Goal: Information Seeking & Learning: Check status

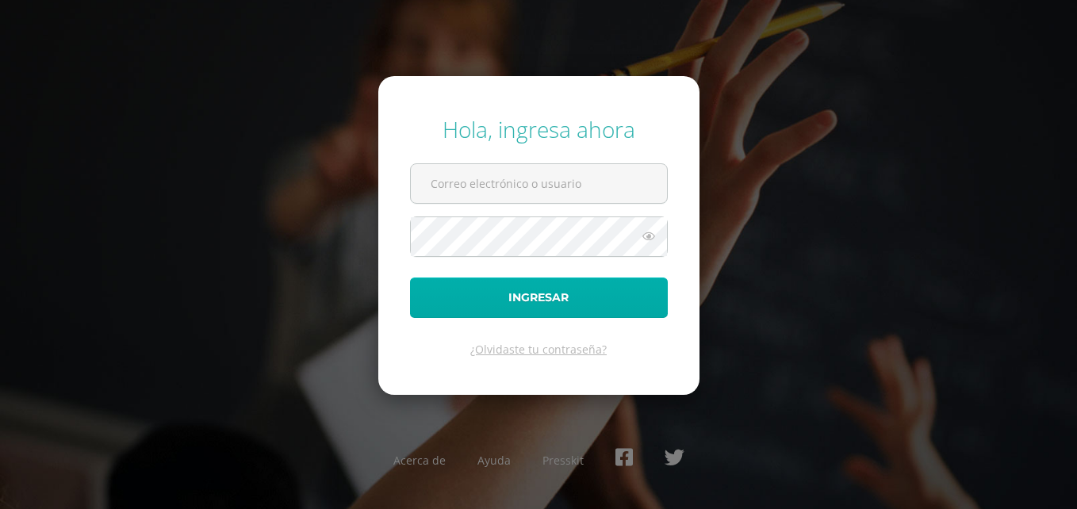
type input "blinaresdb25@gmail.com"
click at [556, 292] on button "Ingresar" at bounding box center [539, 297] width 258 height 40
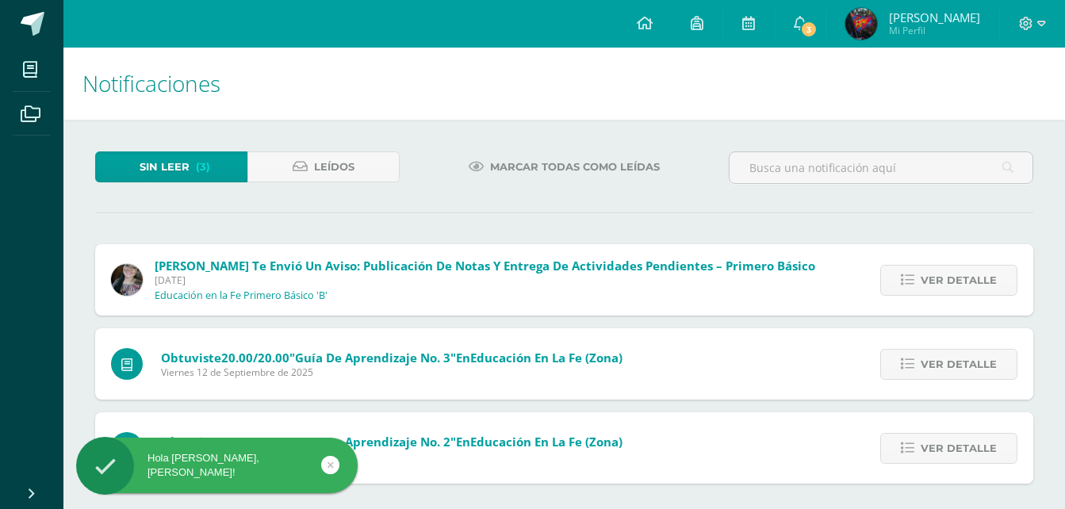
scroll to position [6, 0]
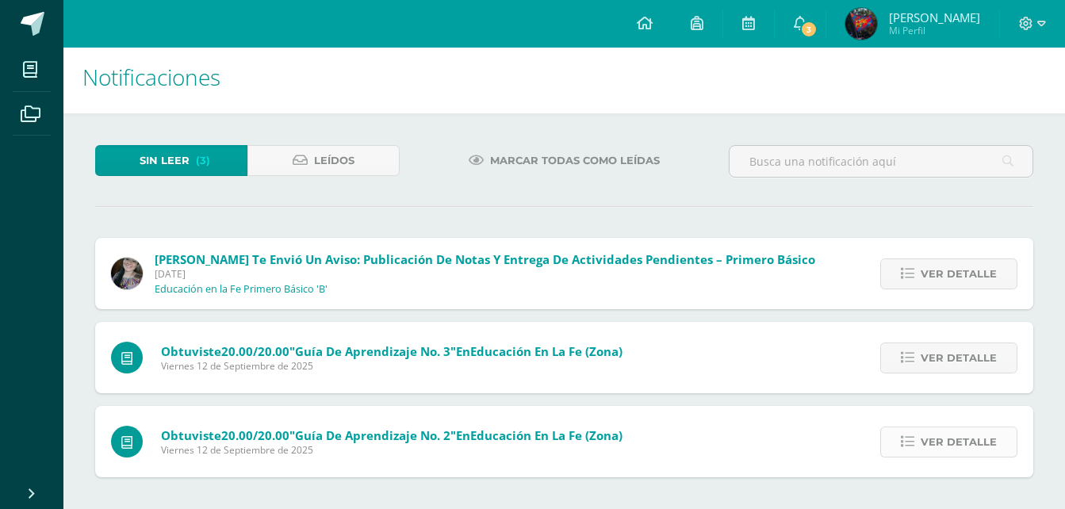
click at [914, 446] on icon at bounding box center [907, 441] width 13 height 13
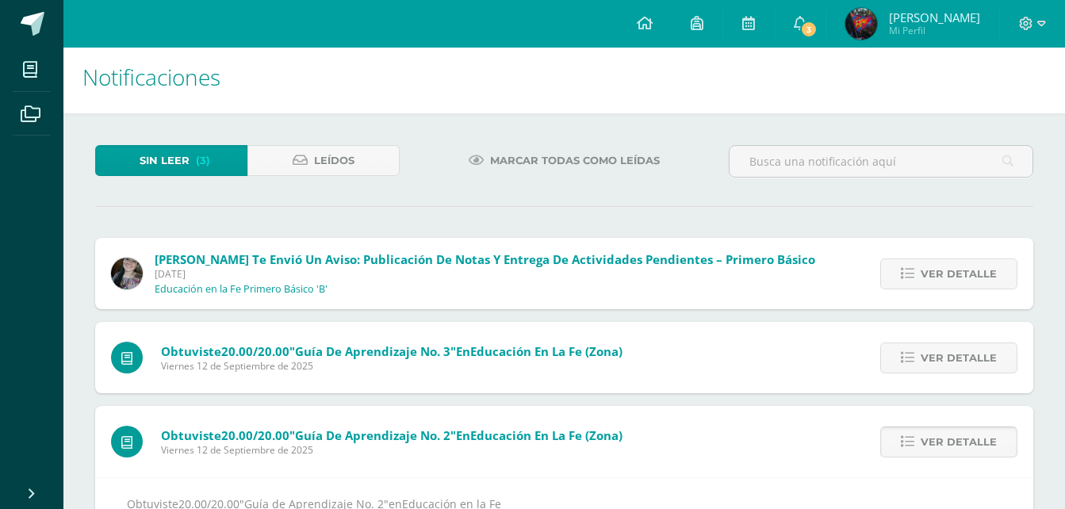
click at [914, 446] on icon at bounding box center [907, 441] width 13 height 13
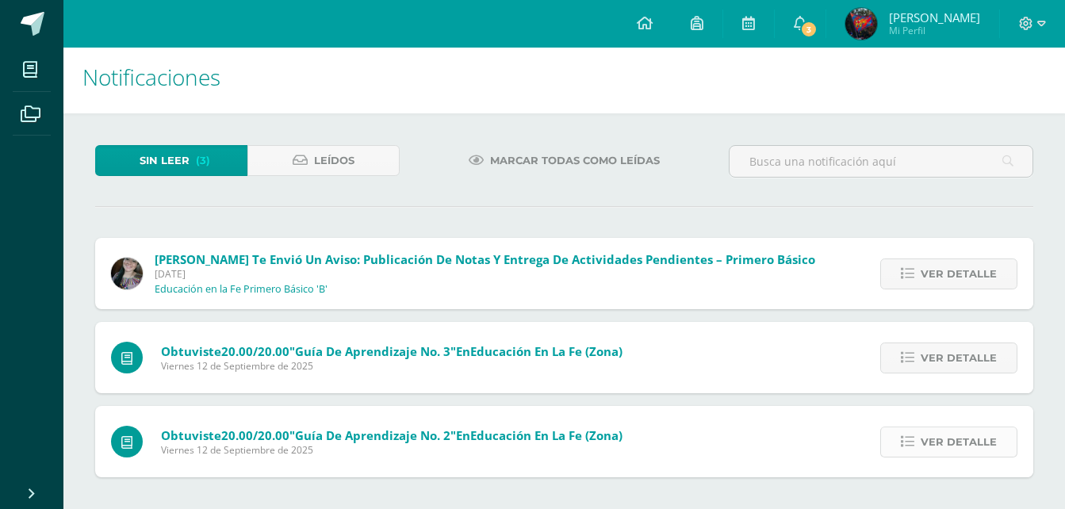
scroll to position [0, 0]
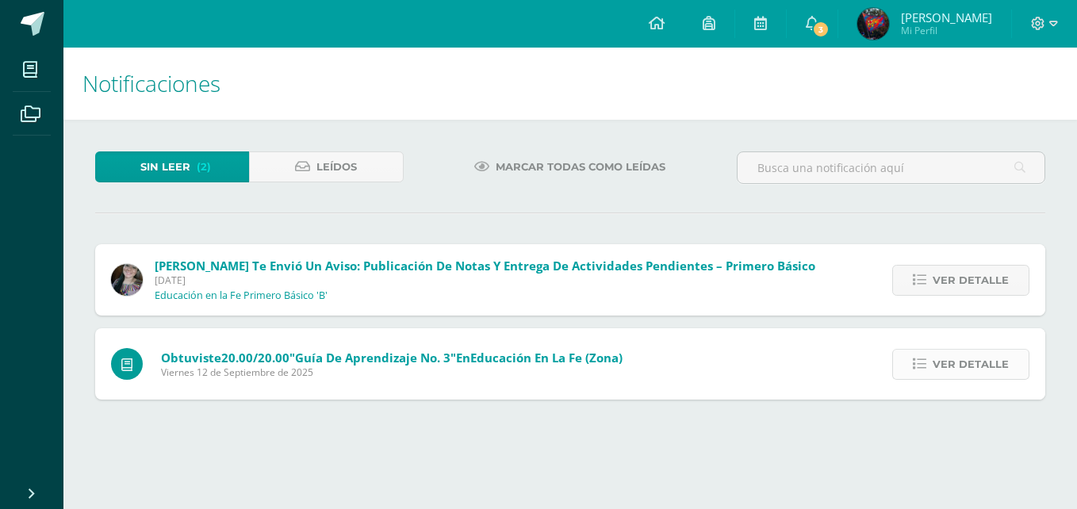
click at [924, 370] on icon at bounding box center [918, 364] width 13 height 13
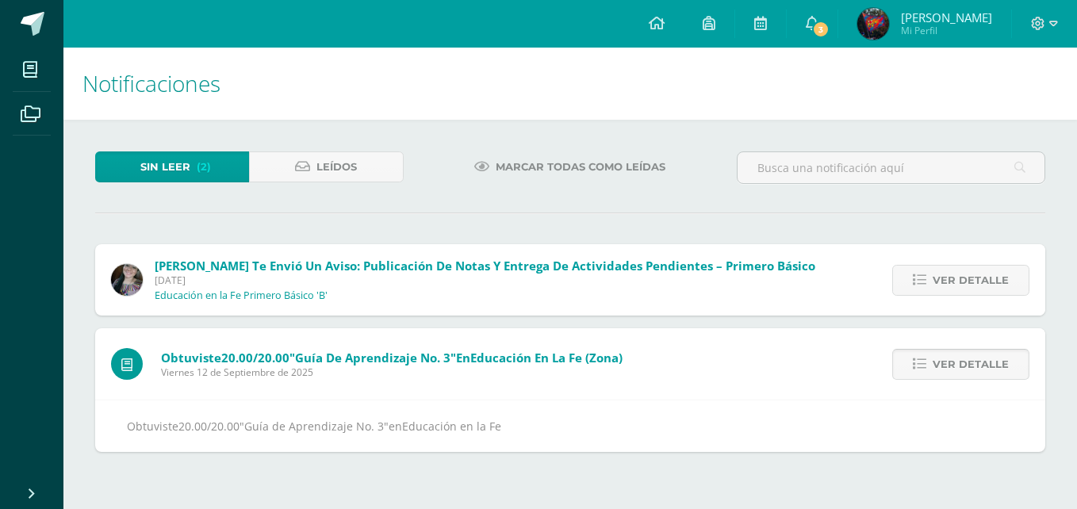
click at [924, 370] on icon at bounding box center [918, 364] width 13 height 13
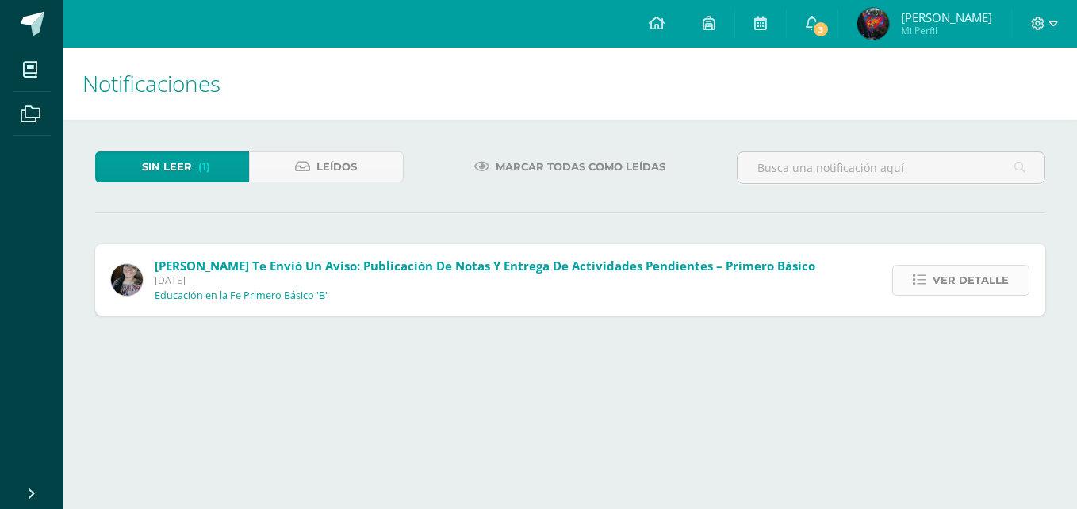
click at [943, 287] on span "Ver detalle" at bounding box center [970, 280] width 76 height 29
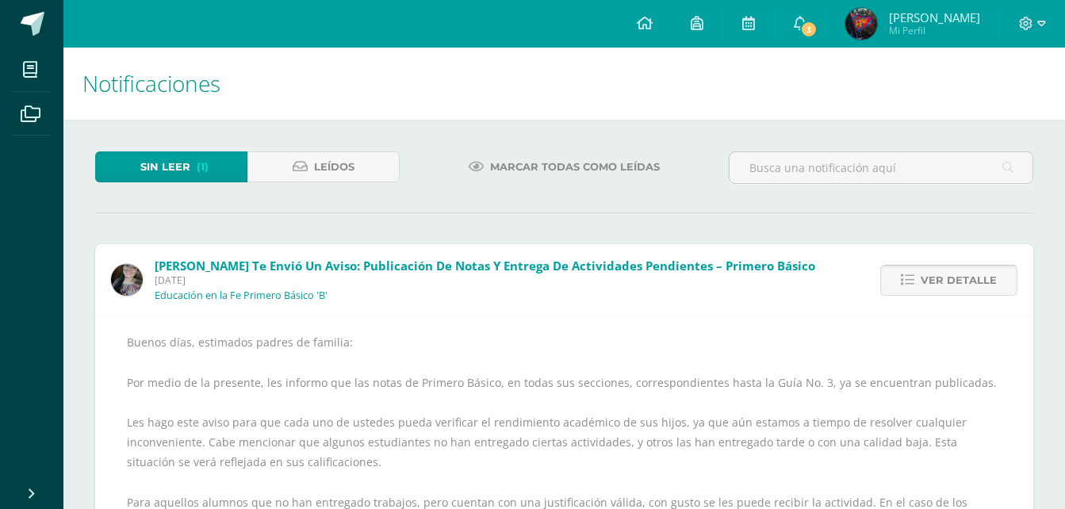
click at [951, 283] on span "Ver detalle" at bounding box center [958, 280] width 76 height 29
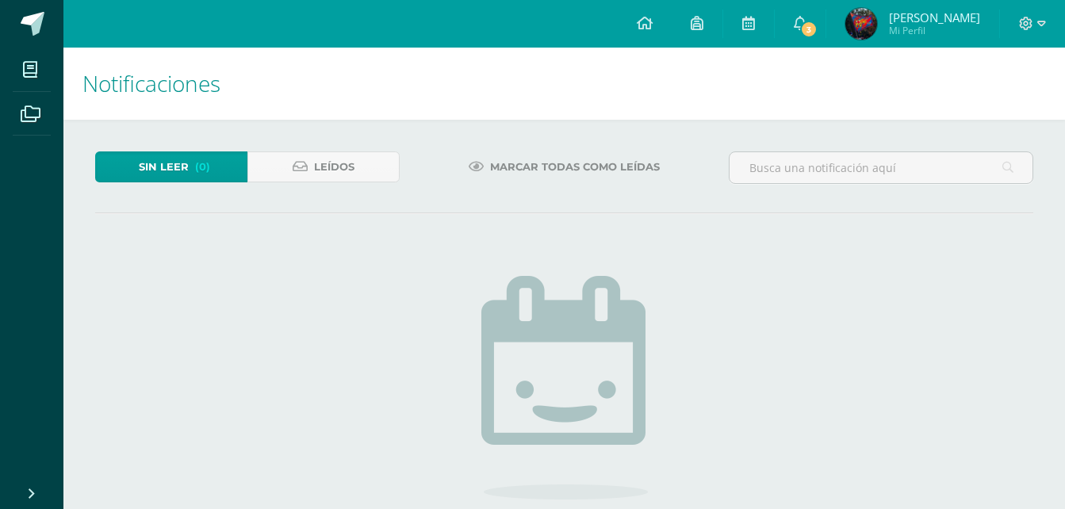
click at [842, 24] on span "Brandon Santiago Mi Perfil" at bounding box center [912, 24] width 141 height 32
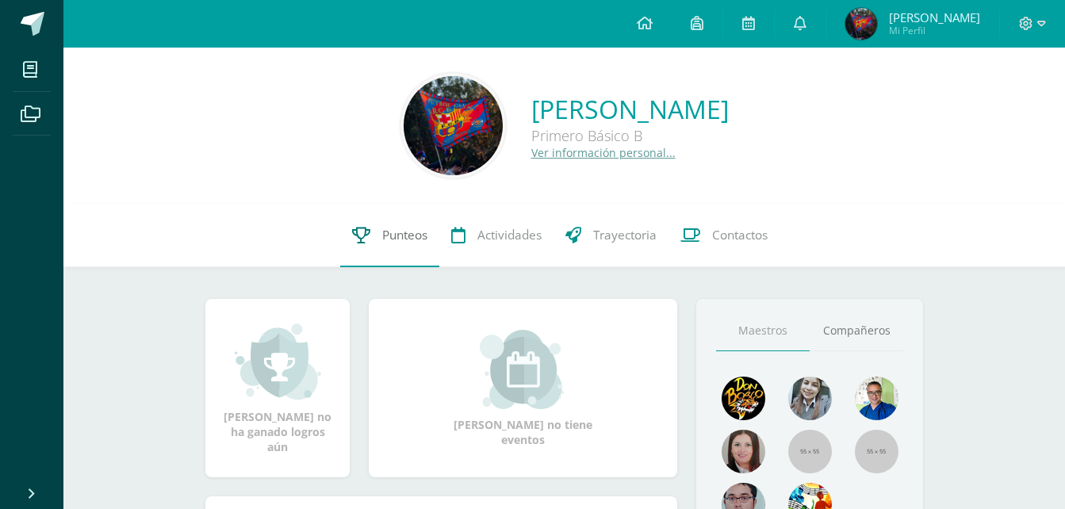
click at [426, 237] on link "Punteos" at bounding box center [389, 235] width 99 height 63
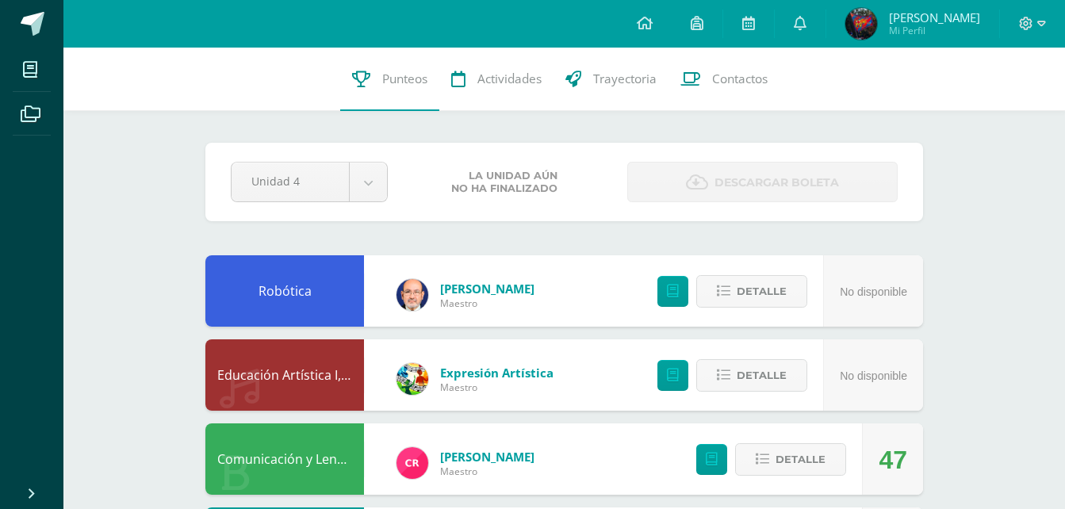
click at [517, 175] on span "La unidad aún no ha finalizado" at bounding box center [504, 182] width 106 height 25
drag, startPoint x: 312, startPoint y: 154, endPoint x: 363, endPoint y: 178, distance: 56.4
click at [363, 178] on div "Pendiente Unidad 4 Unidad 1 Unidad 2 Unidad 3 Unidad 4 La unidad aún no ha fina…" at bounding box center [563, 182] width 717 height 78
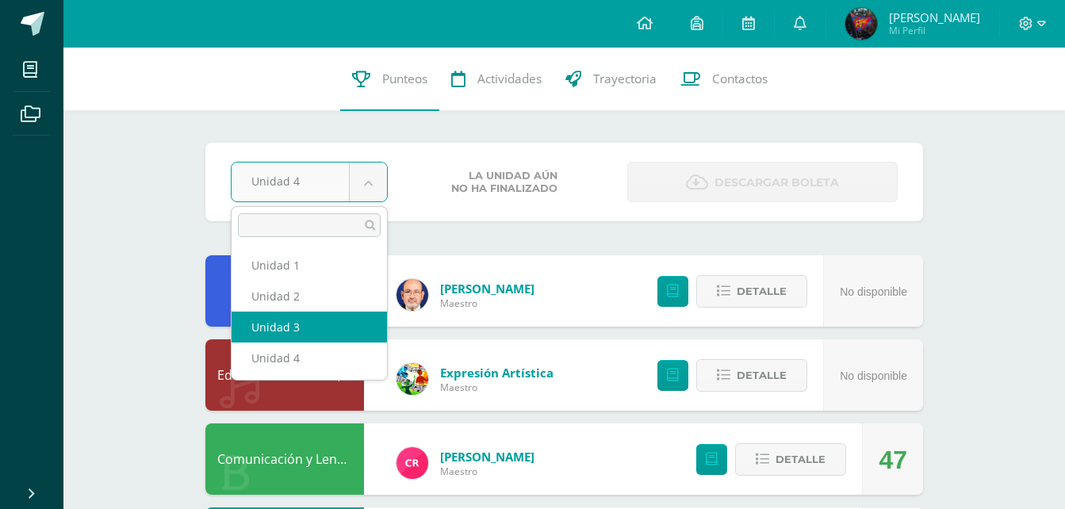
select select "Unidad 3"
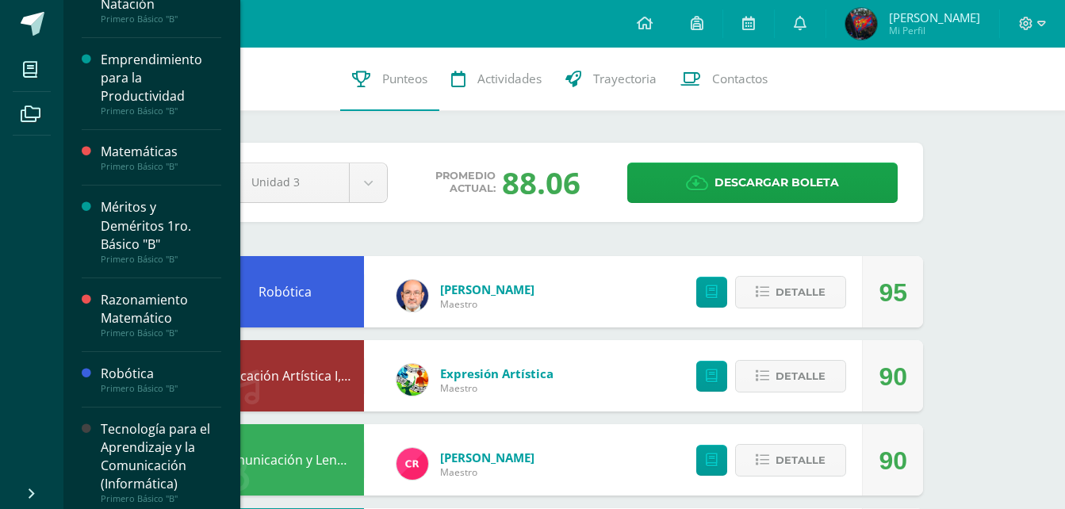
scroll to position [875, 0]
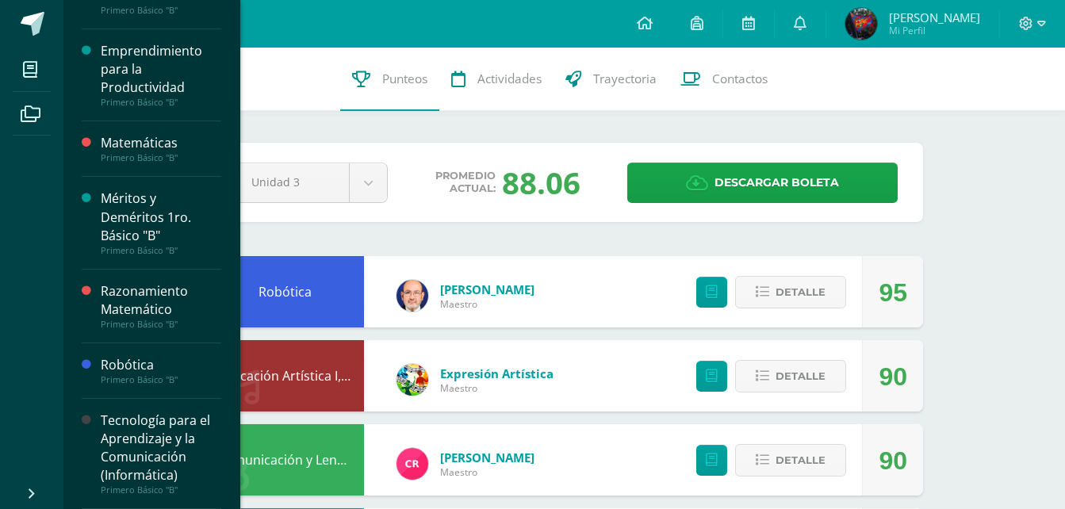
click at [141, 238] on div "Méritos y Deméritos 1ro. Básico "B"" at bounding box center [161, 216] width 120 height 55
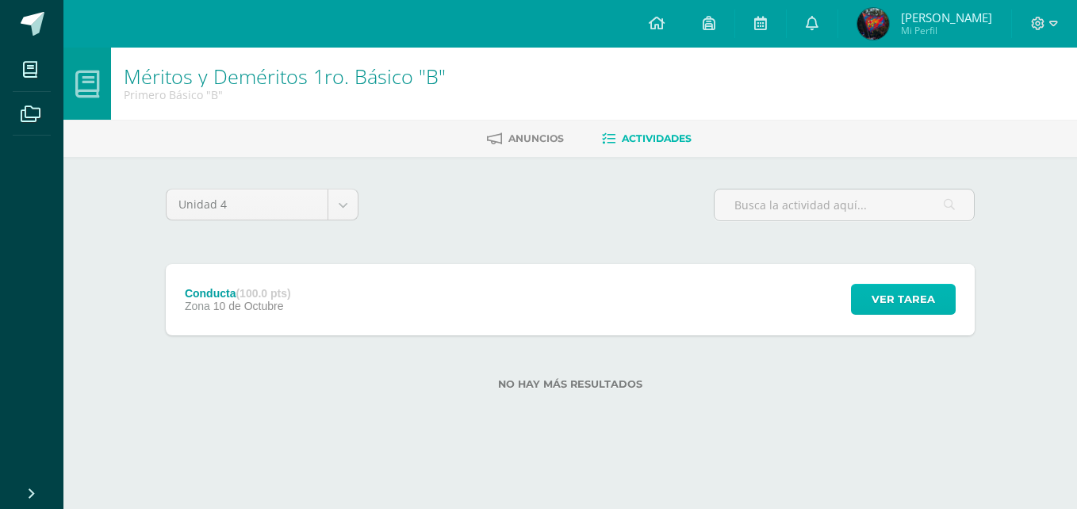
click at [861, 297] on button "Ver tarea" at bounding box center [903, 299] width 105 height 31
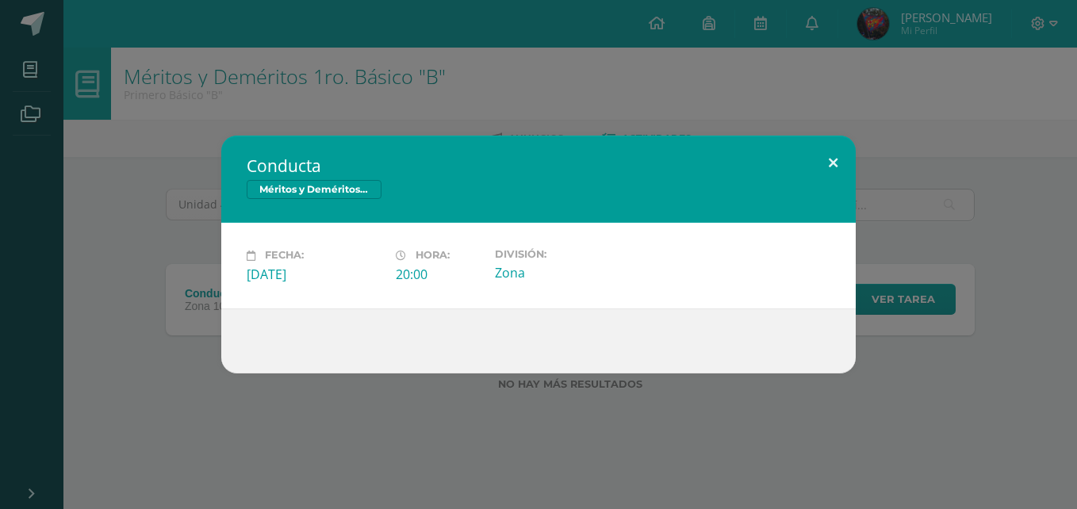
click at [838, 164] on button at bounding box center [832, 163] width 45 height 54
